Goal: Task Accomplishment & Management: Use online tool/utility

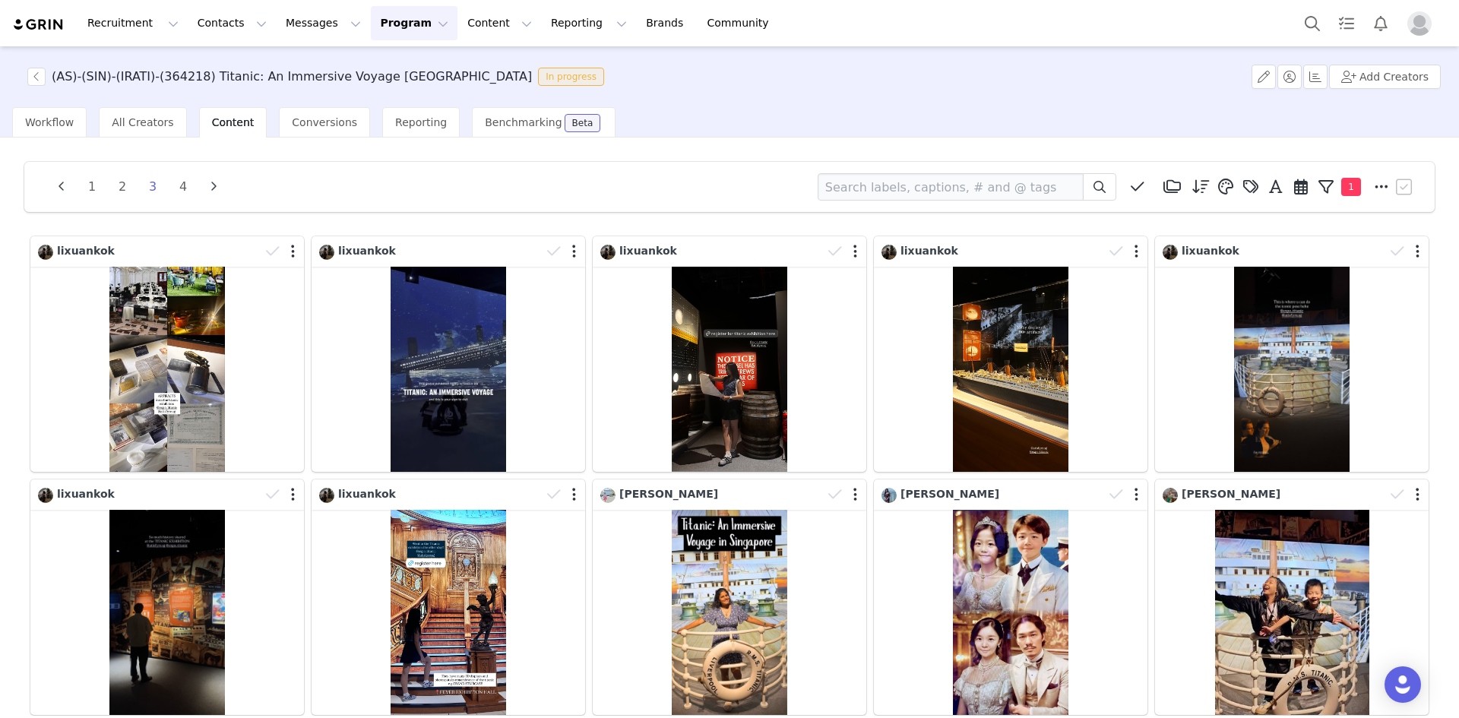
click at [378, 23] on button "Program Program" at bounding box center [414, 23] width 87 height 34
click at [382, 68] on p "Activations" at bounding box center [375, 67] width 59 height 16
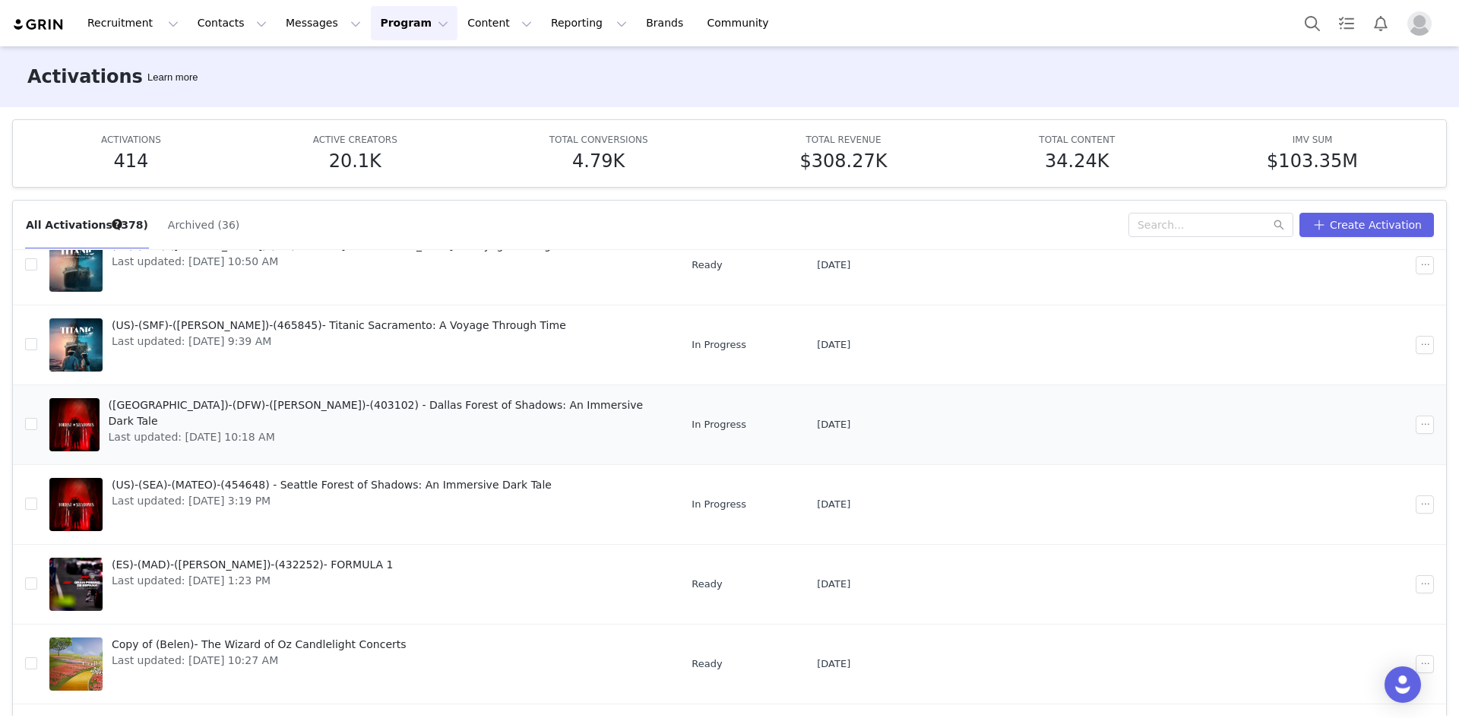
scroll to position [152, 0]
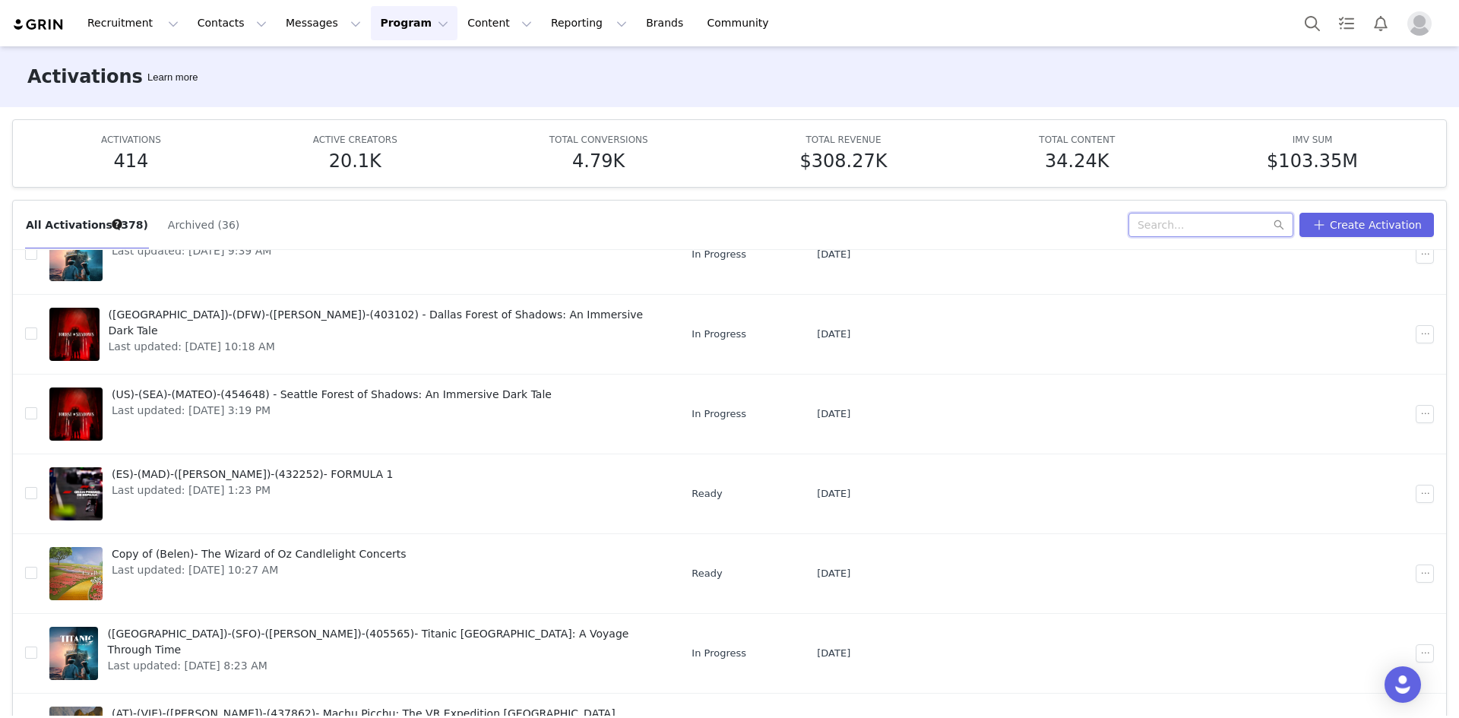
click at [1207, 218] on input "text" at bounding box center [1210, 225] width 165 height 24
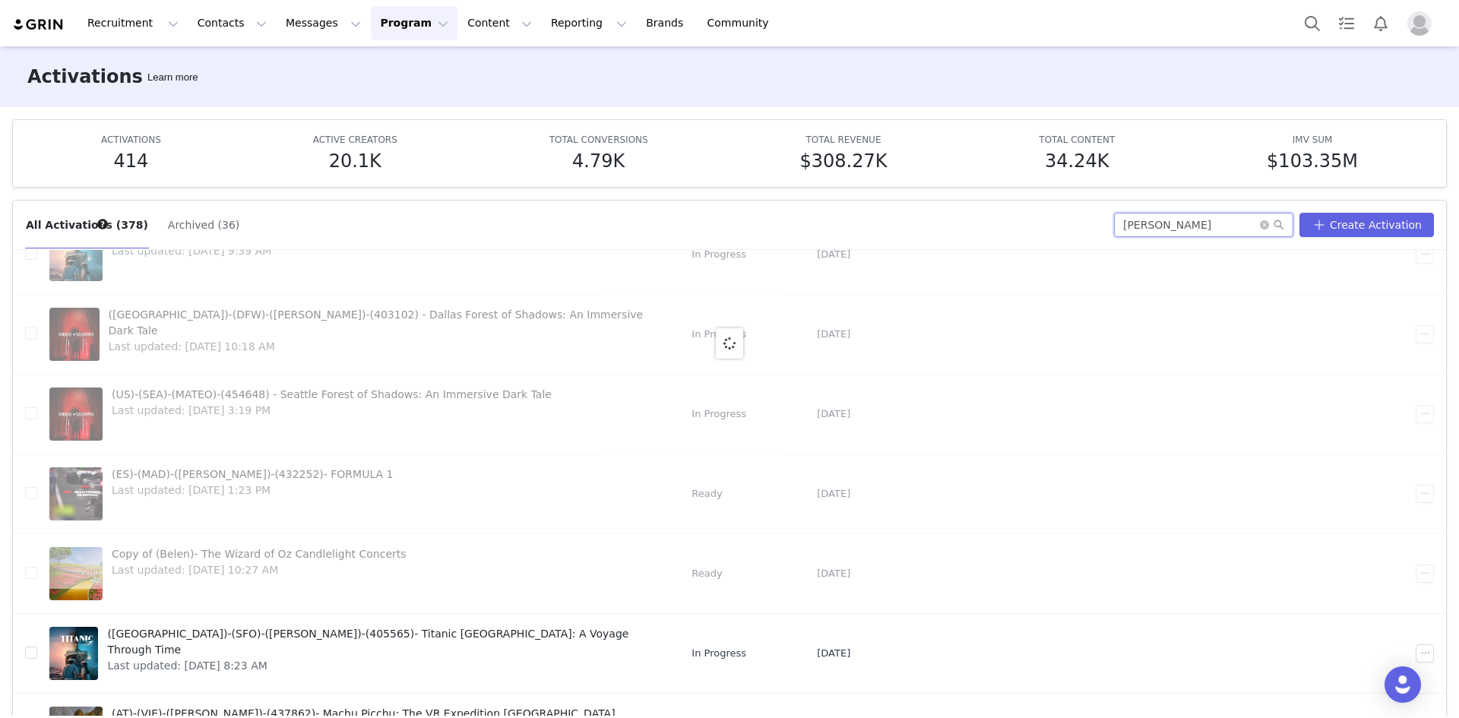
scroll to position [0, 0]
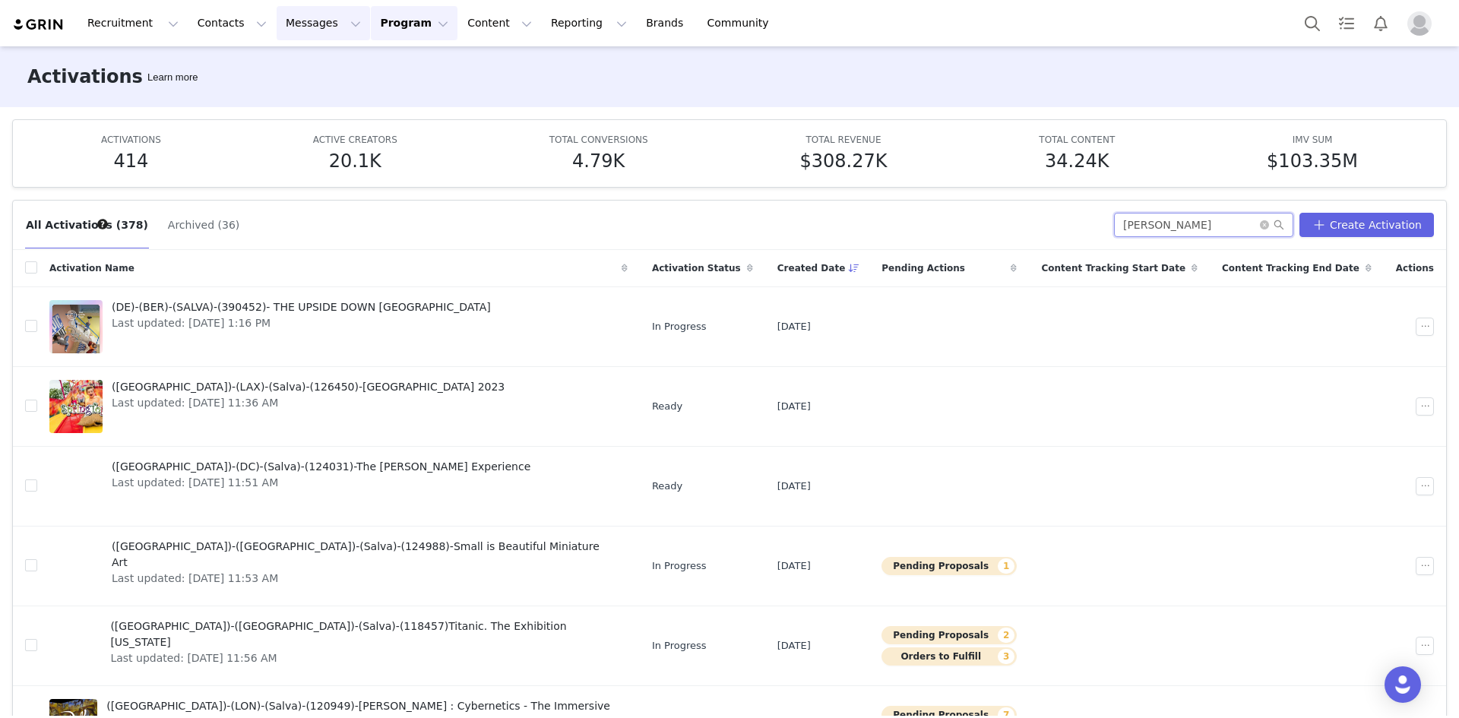
type input "[PERSON_NAME]"
click at [303, 21] on button "Messages Messages" at bounding box center [323, 23] width 93 height 34
click at [296, 60] on p "Dashboard" at bounding box center [293, 67] width 58 height 16
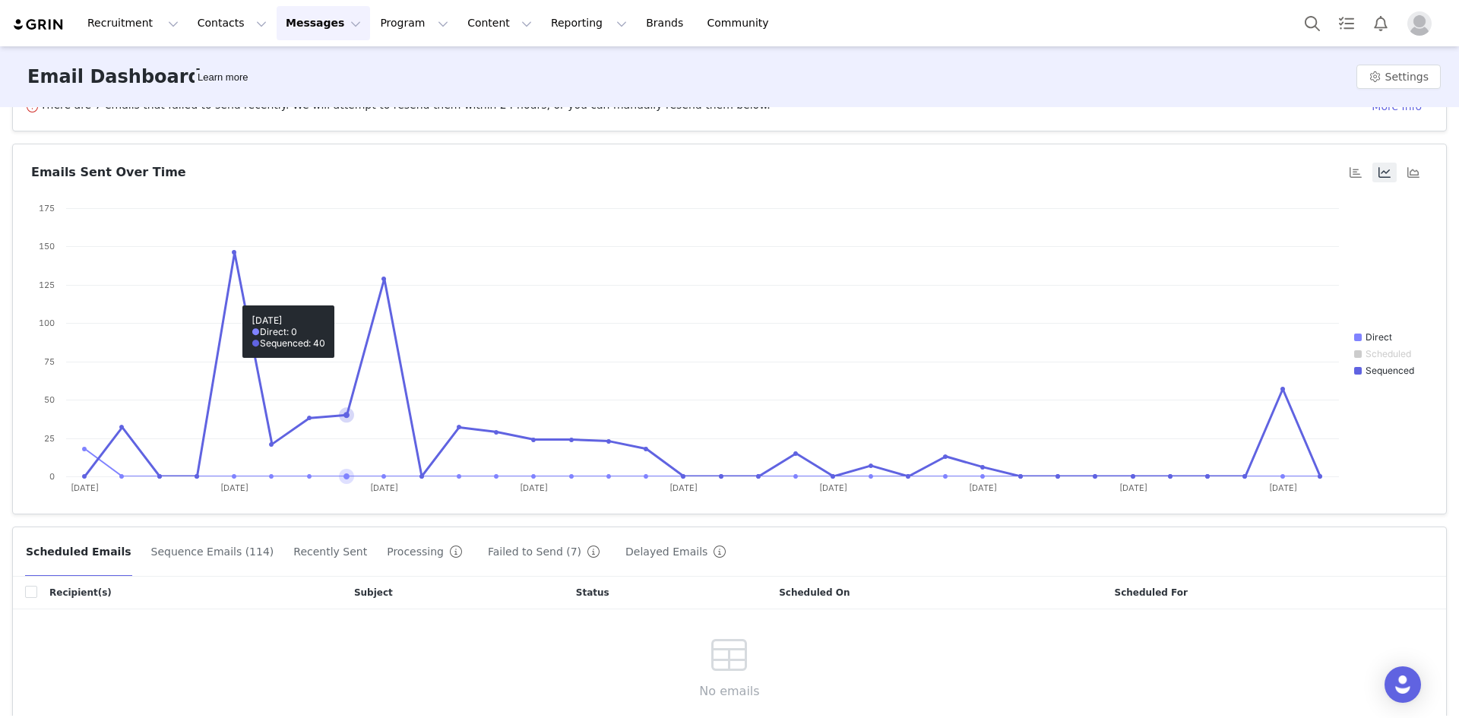
scroll to position [109, 0]
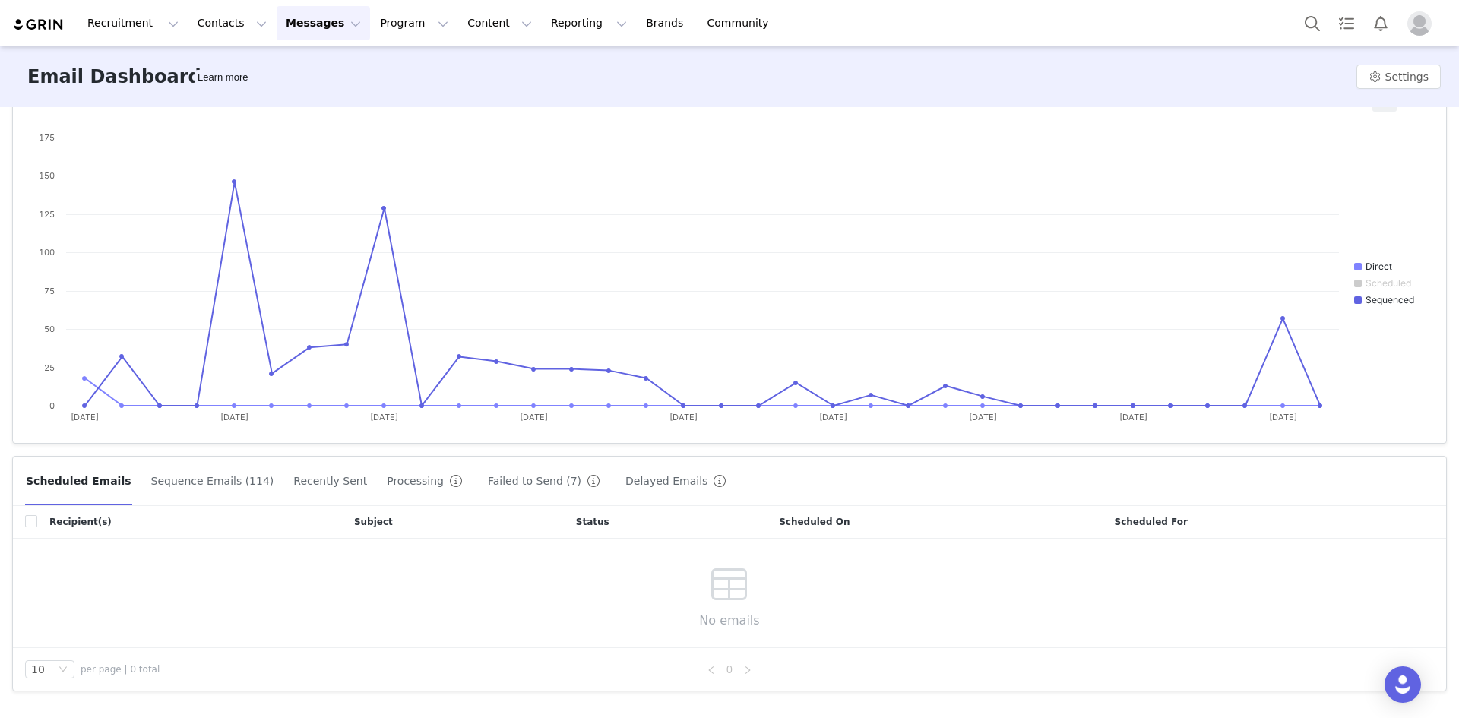
click at [180, 483] on button "Sequence Emails (114)" at bounding box center [212, 481] width 125 height 24
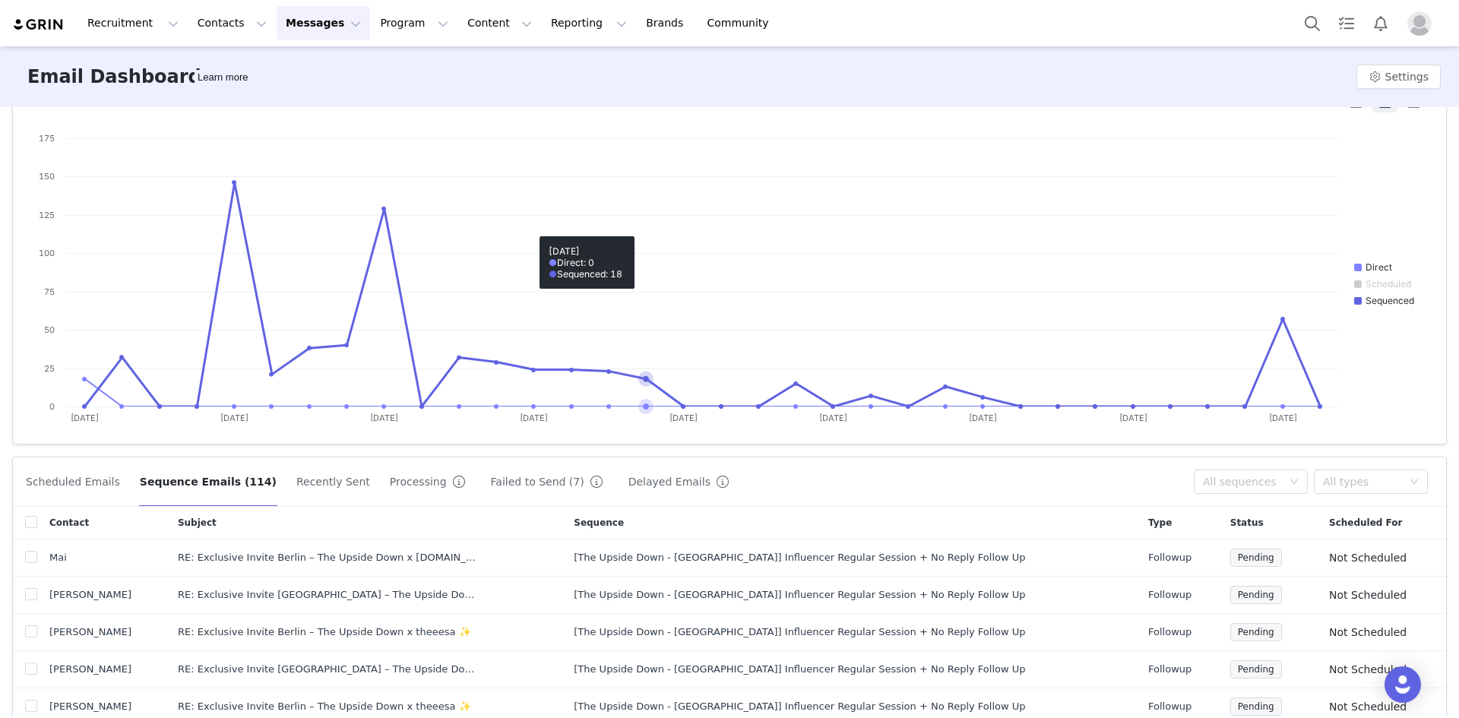
scroll to position [152, 0]
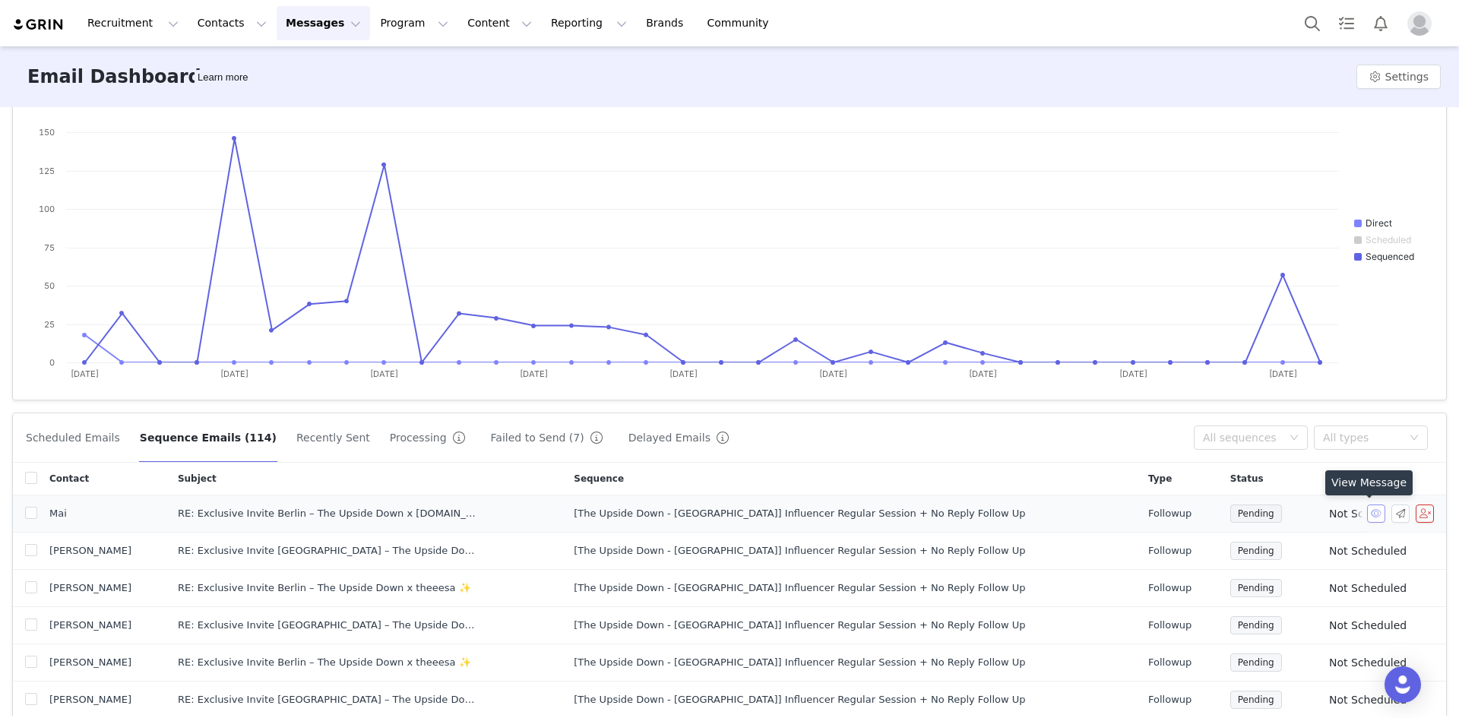
click at [1367, 511] on button "button" at bounding box center [1376, 514] width 18 height 18
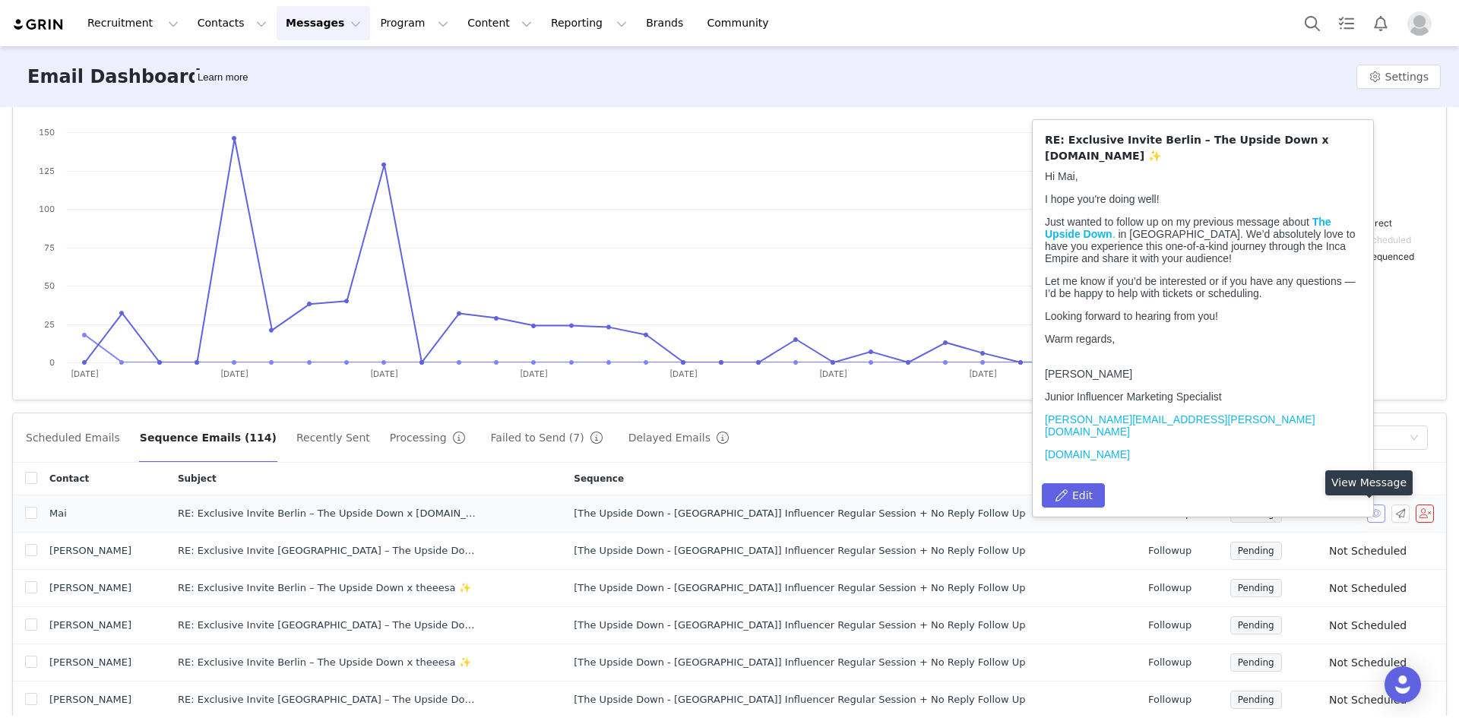
scroll to position [0, 0]
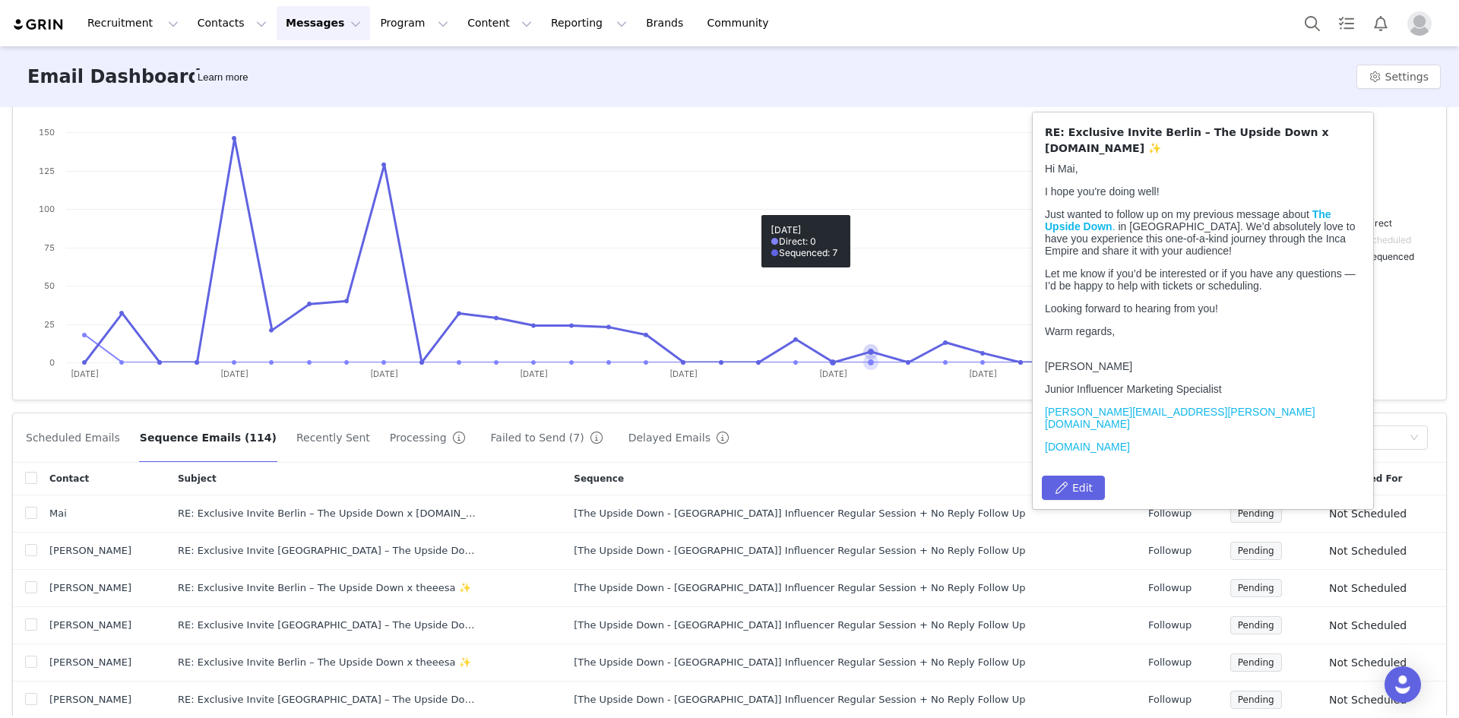
click at [875, 207] on rect at bounding box center [729, 239] width 1397 height 304
